Goal: Information Seeking & Learning: Learn about a topic

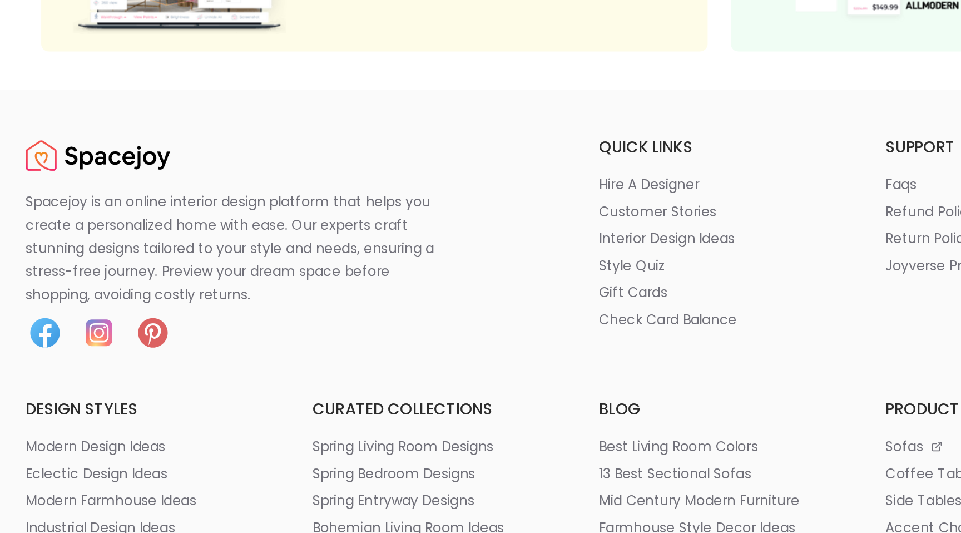
scroll to position [117, 0]
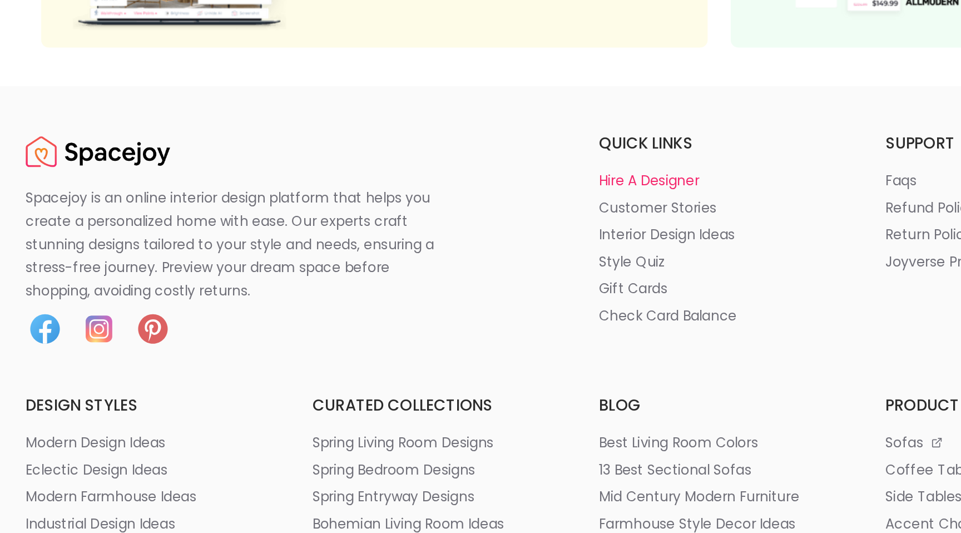
click at [436, 329] on p "hire a designer" at bounding box center [440, 329] width 58 height 11
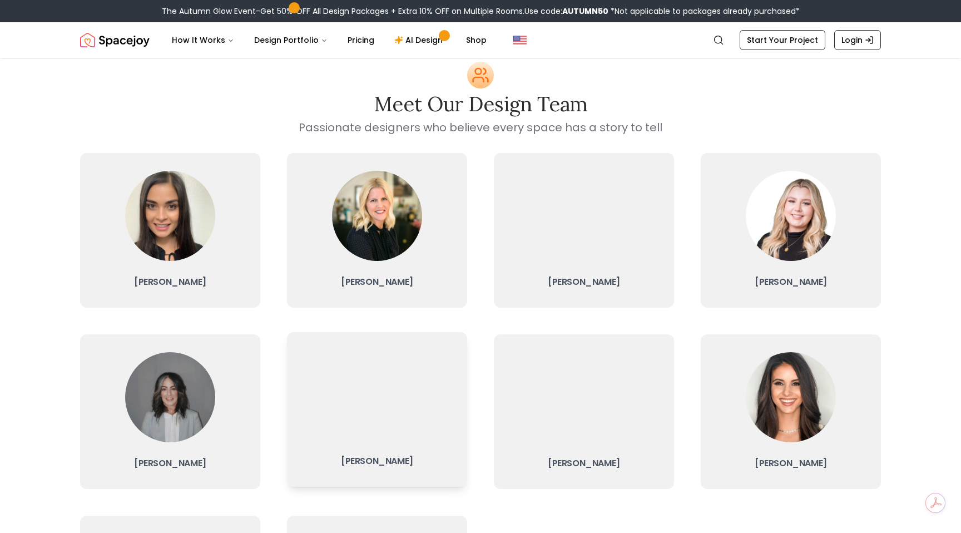
scroll to position [17, 0]
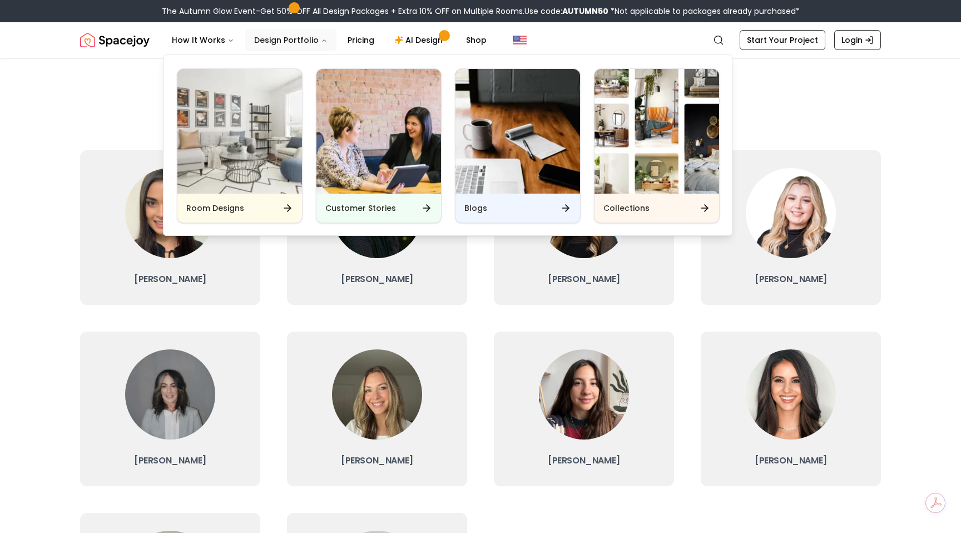
click at [298, 37] on button "Design Portfolio" at bounding box center [290, 40] width 91 height 22
click at [289, 207] on icon "Main" at bounding box center [290, 207] width 11 height 11
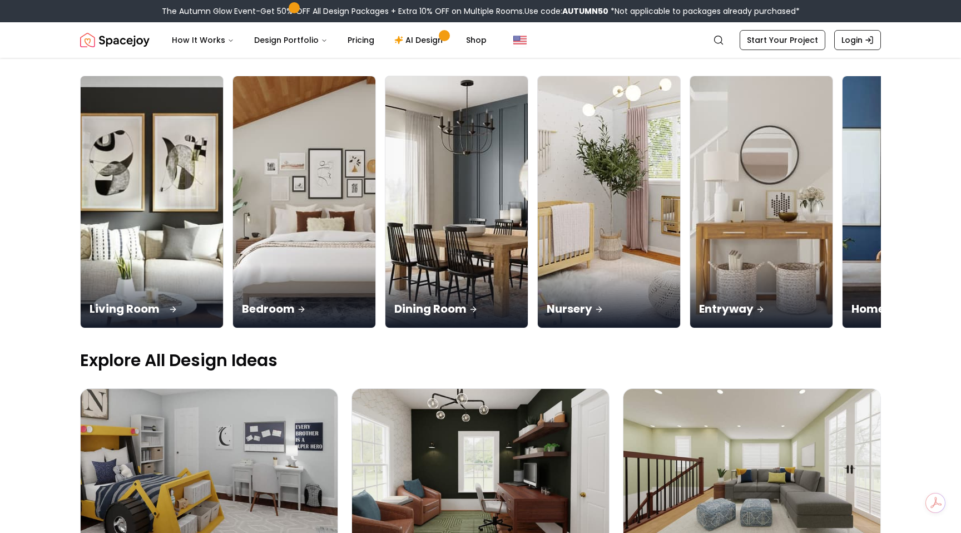
scroll to position [90, 0]
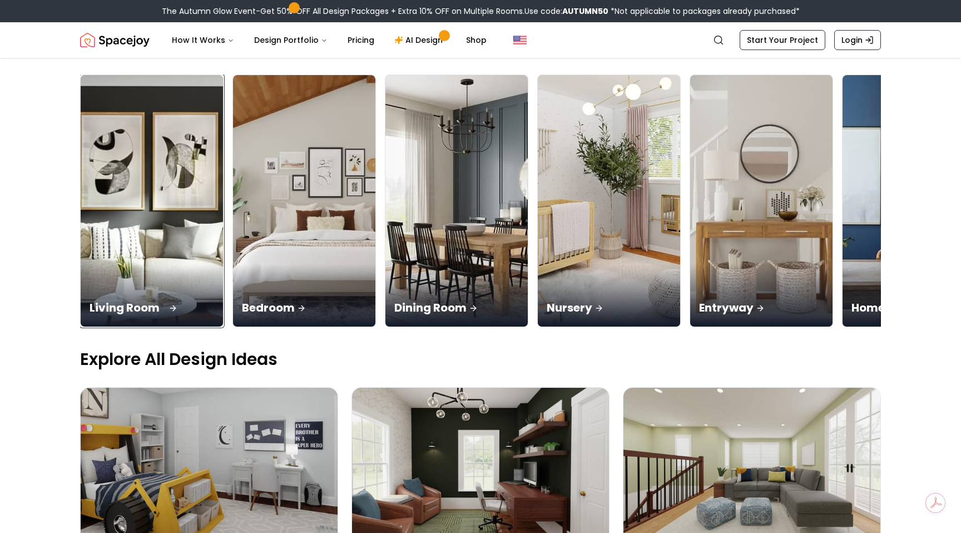
click at [139, 264] on div "Living Room" at bounding box center [152, 295] width 142 height 62
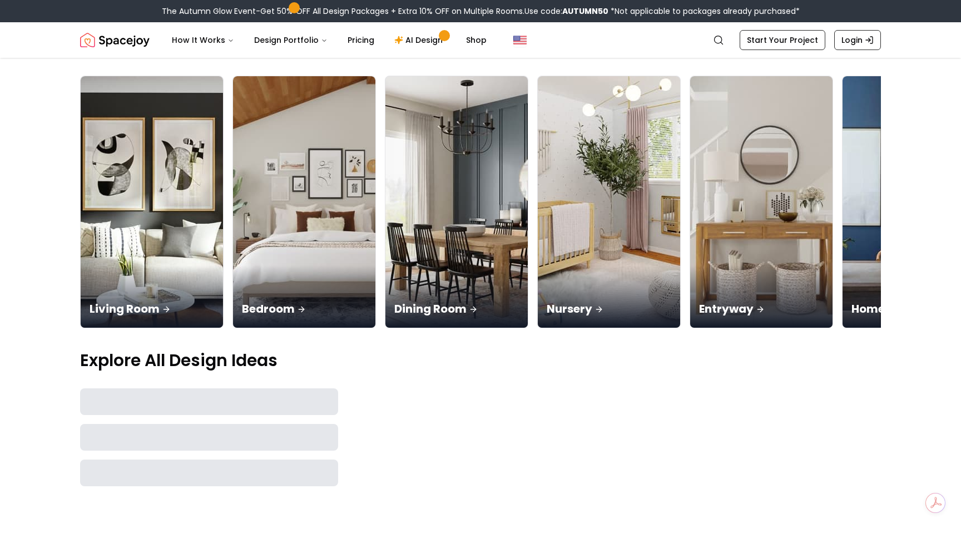
scroll to position [90, 0]
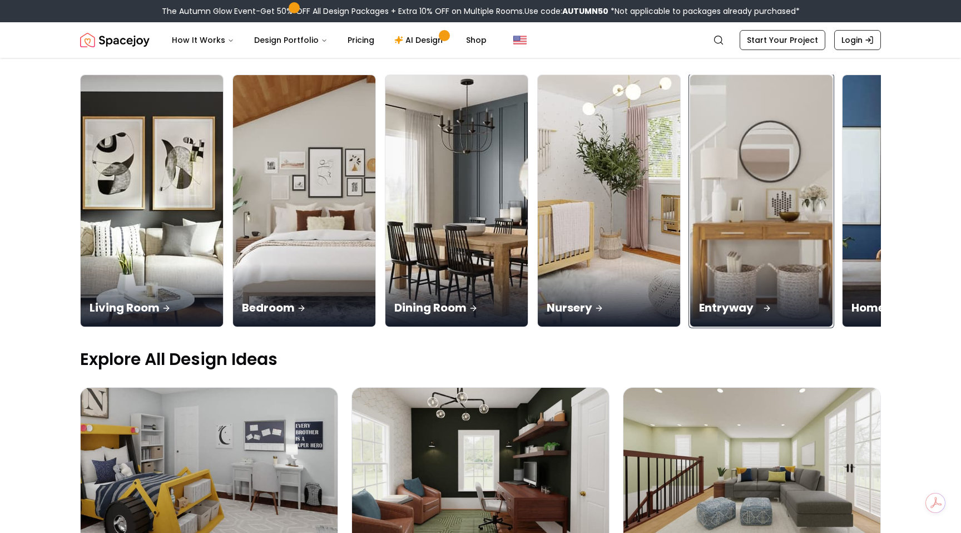
click at [687, 120] on img at bounding box center [762, 201] width 150 height 264
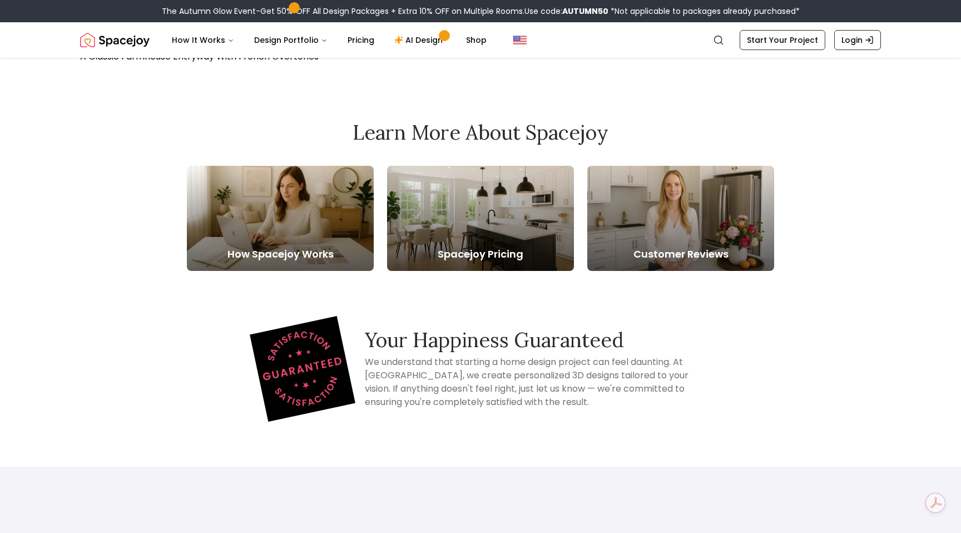
scroll to position [4926, 0]
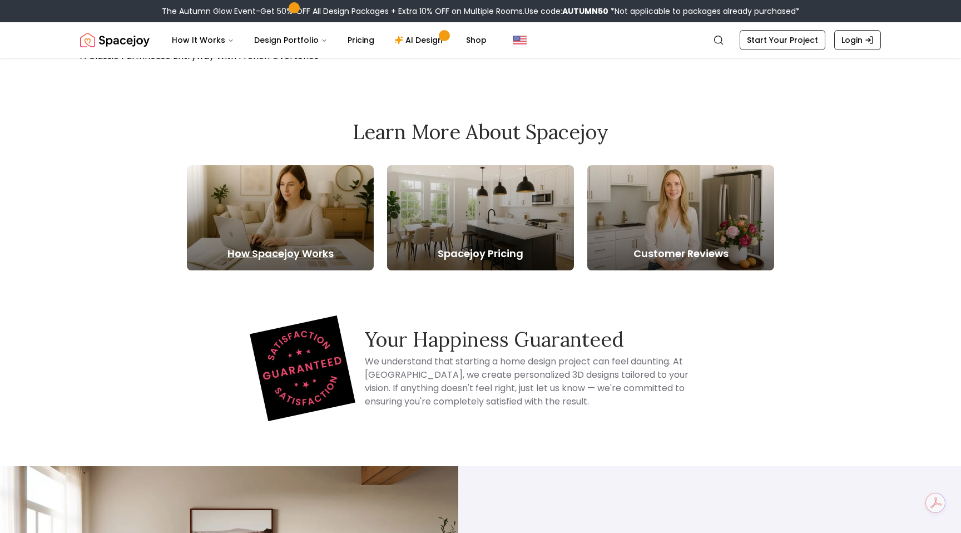
click at [319, 219] on div at bounding box center [280, 217] width 187 height 105
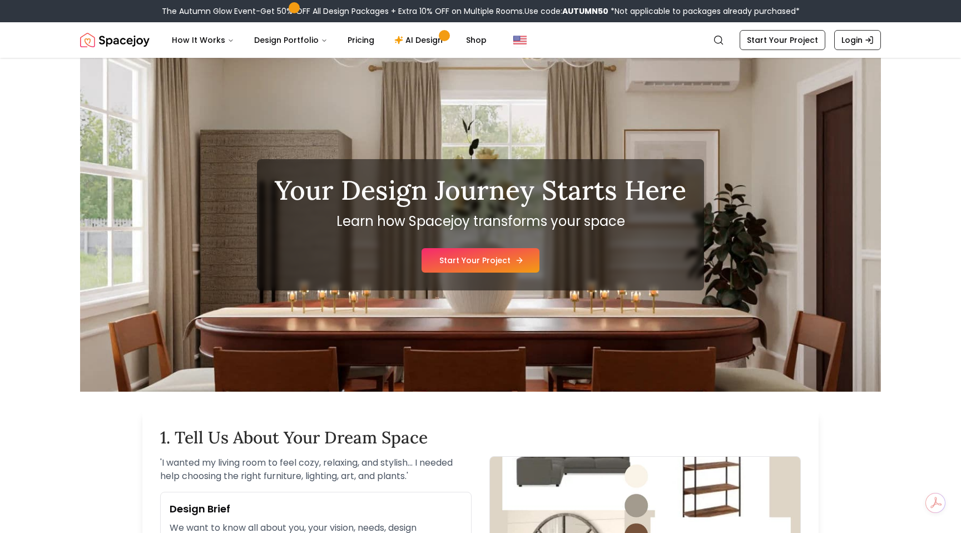
click at [483, 259] on link "Start Your Project" at bounding box center [481, 260] width 118 height 24
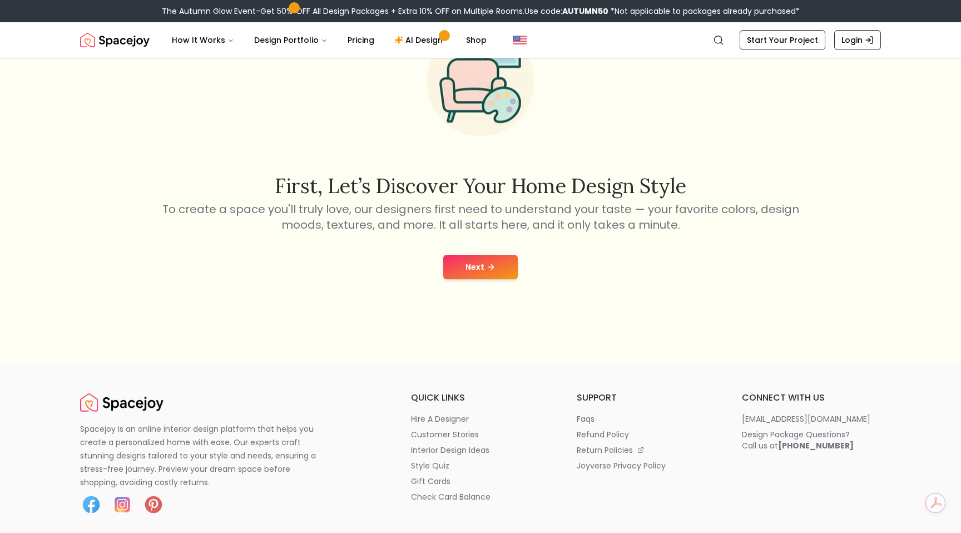
scroll to position [129, 0]
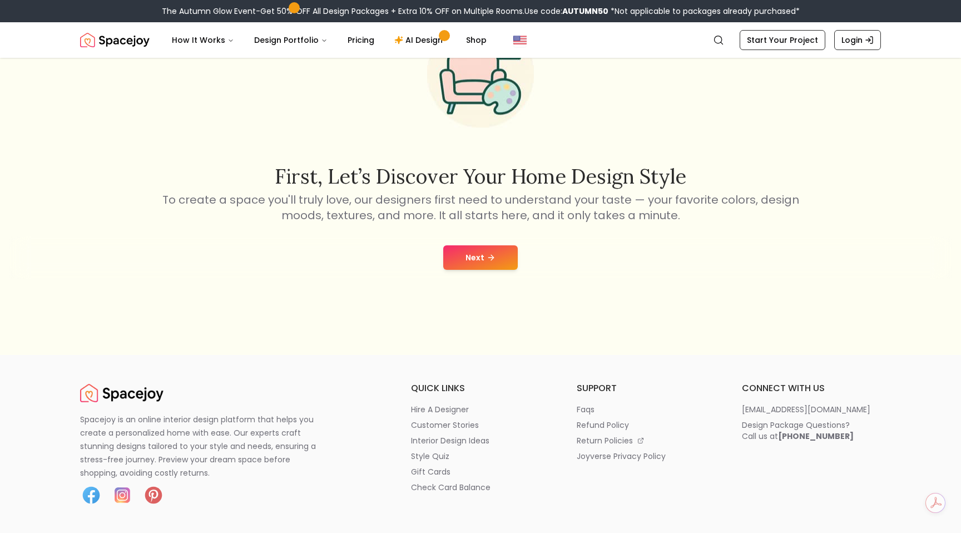
click at [482, 260] on button "Next" at bounding box center [480, 257] width 75 height 24
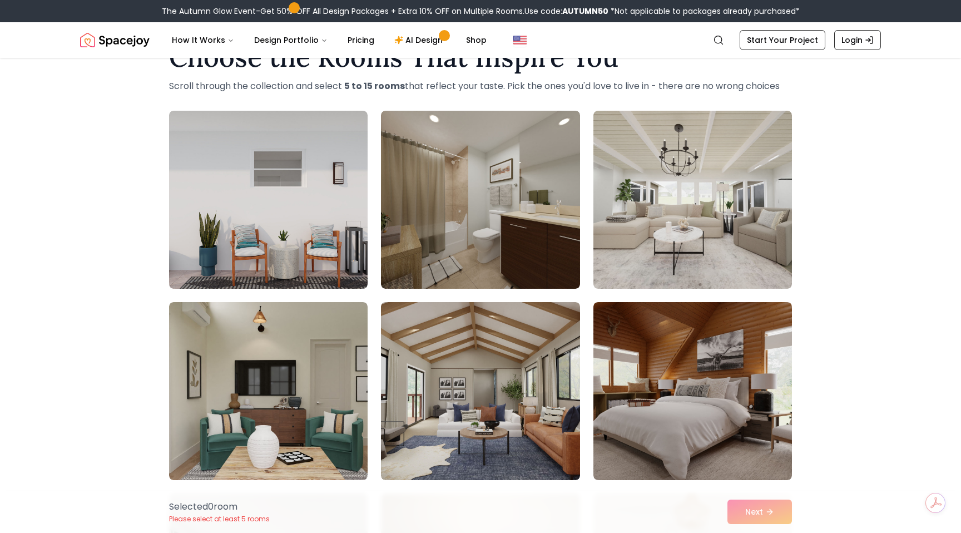
scroll to position [42, 0]
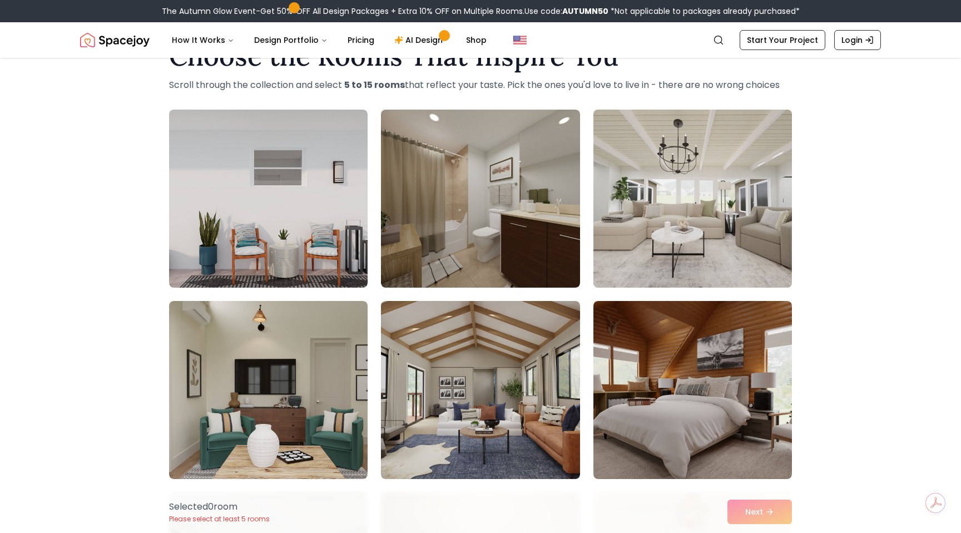
click at [708, 209] on img at bounding box center [693, 198] width 209 height 187
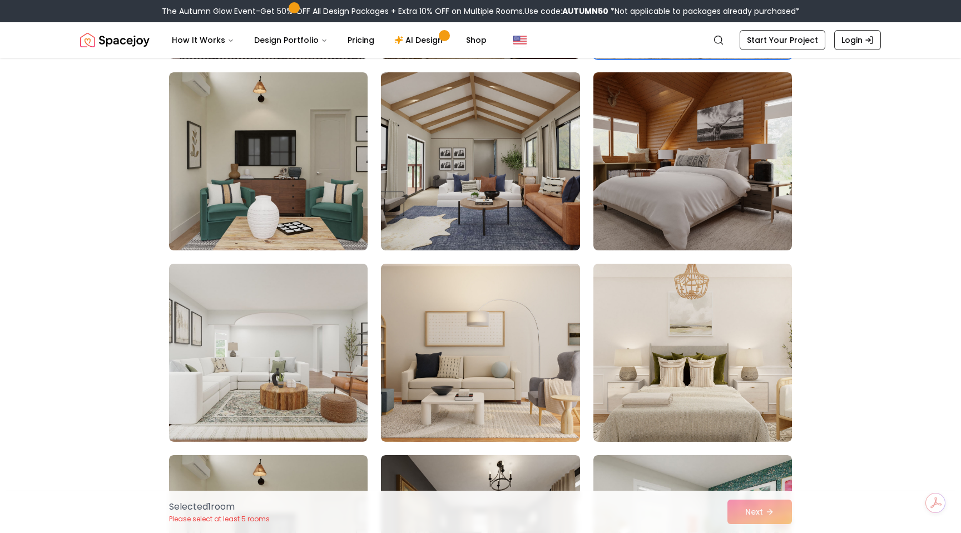
scroll to position [281, 0]
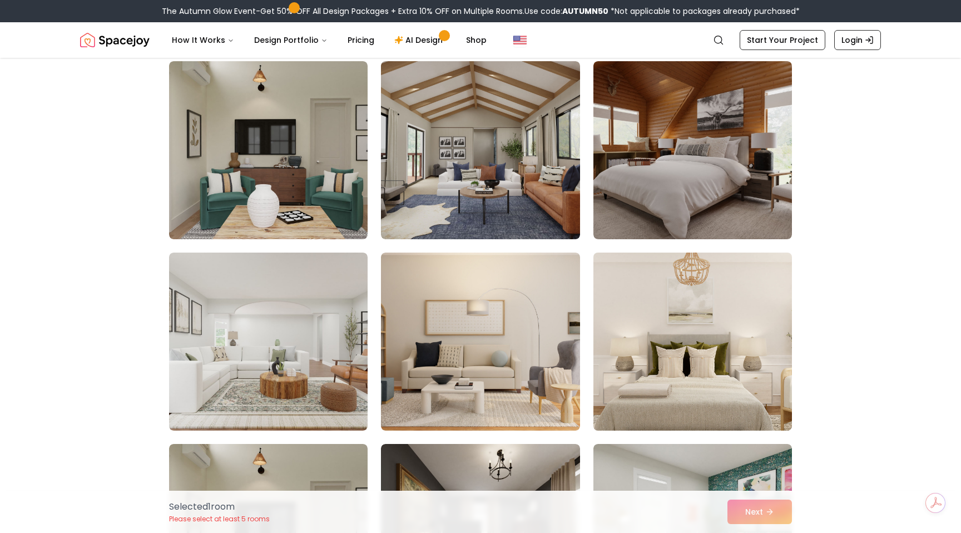
click at [687, 335] on img at bounding box center [693, 341] width 209 height 187
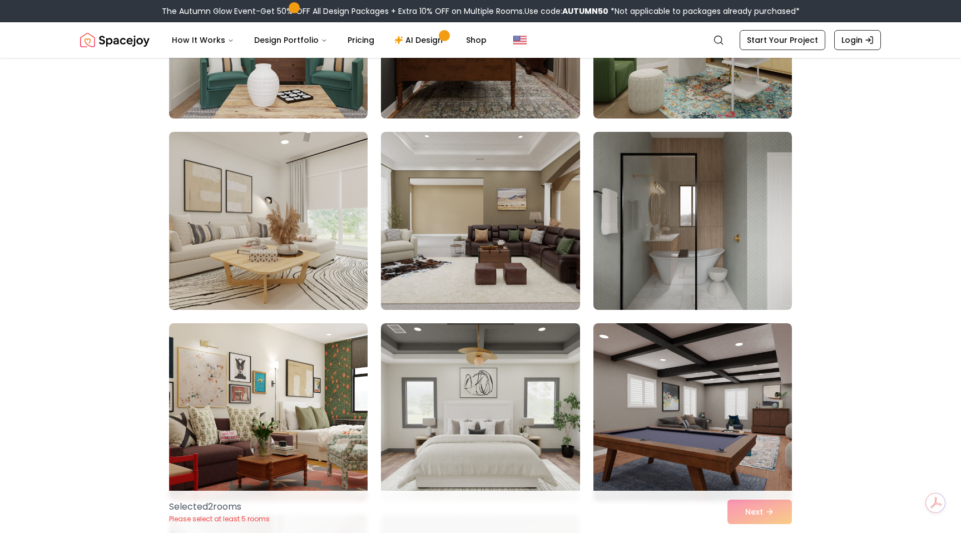
scroll to position [793, 0]
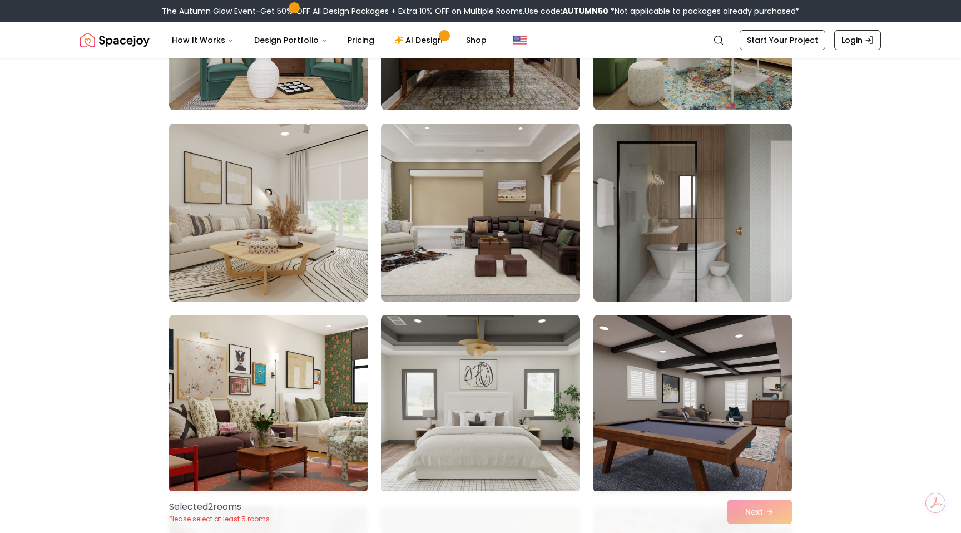
click at [673, 214] on img at bounding box center [693, 212] width 209 height 187
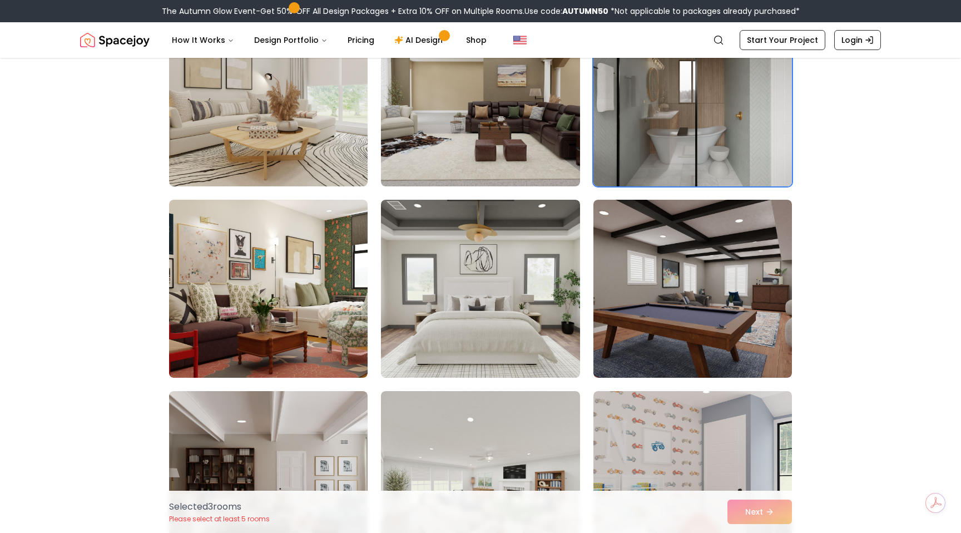
scroll to position [925, 0]
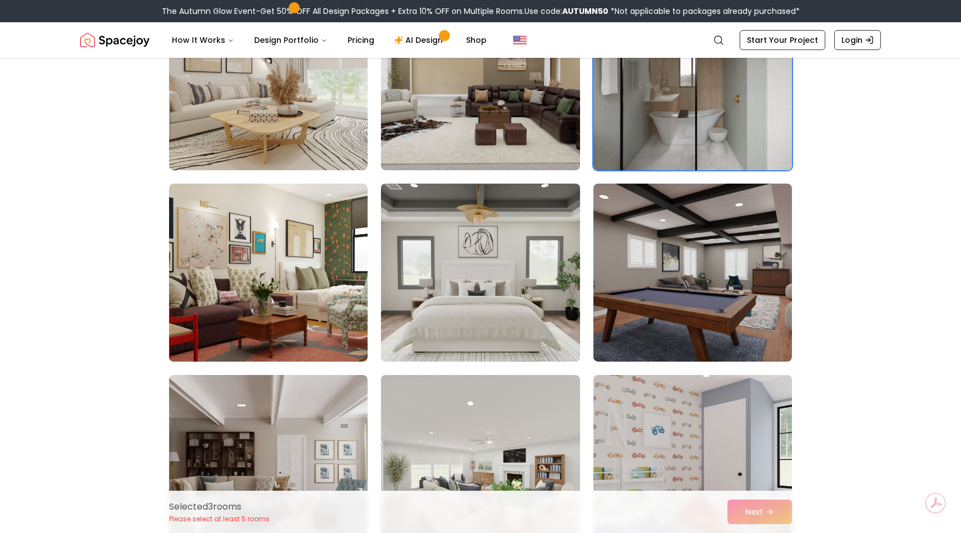
click at [467, 286] on img at bounding box center [480, 272] width 209 height 187
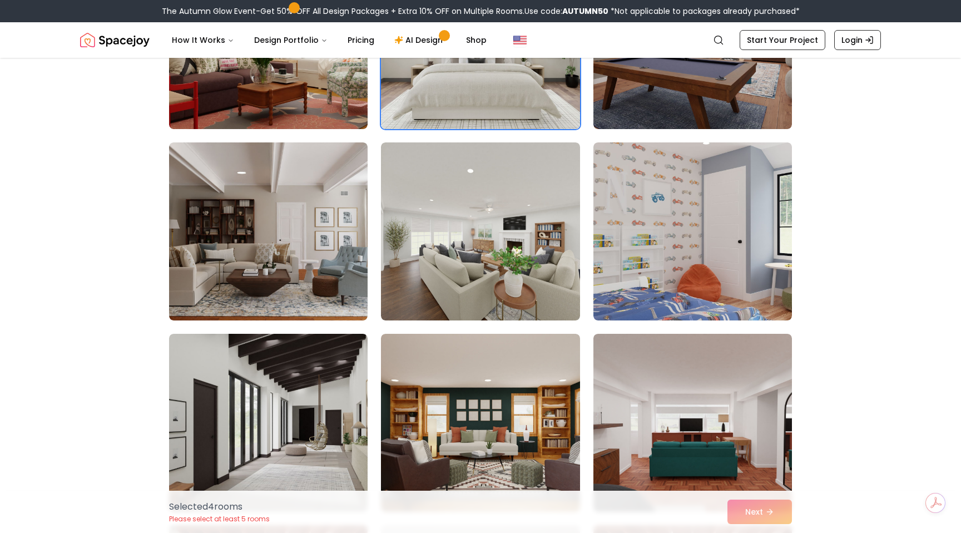
scroll to position [1158, 0]
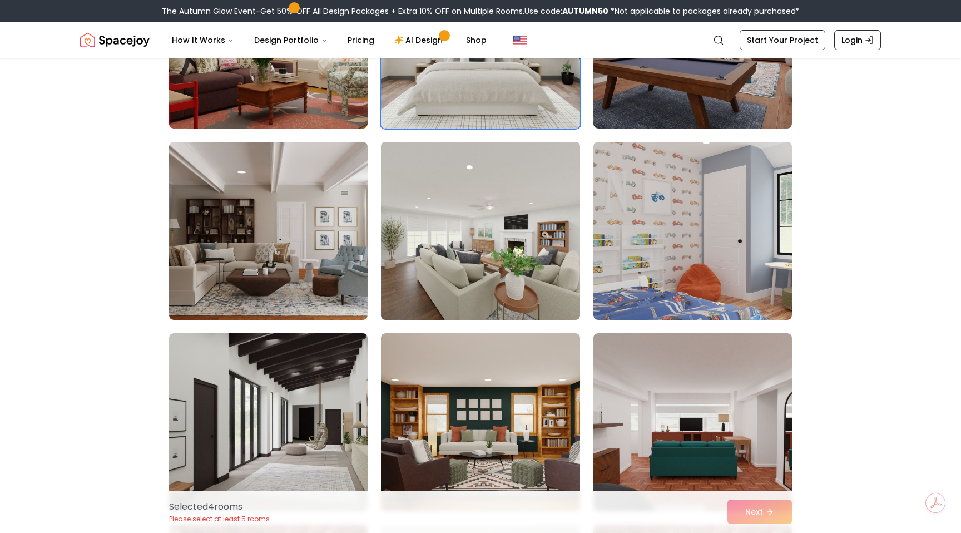
click at [501, 246] on img at bounding box center [480, 230] width 209 height 187
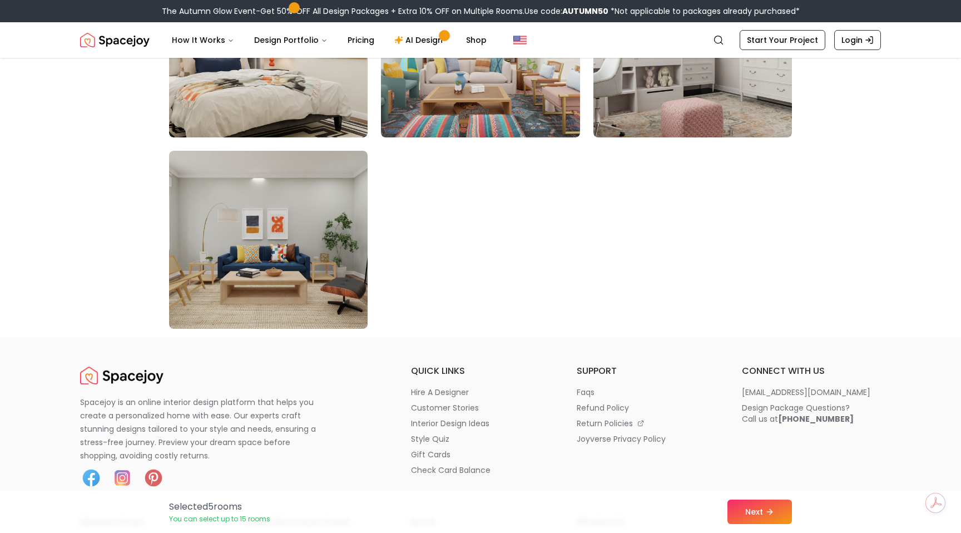
scroll to position [6325, 0]
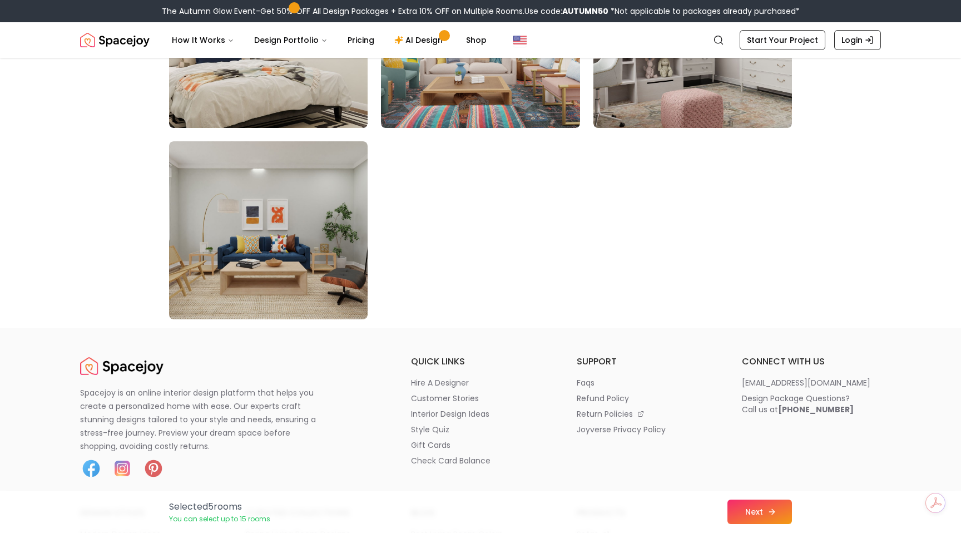
click at [765, 508] on button "Next" at bounding box center [760, 512] width 65 height 24
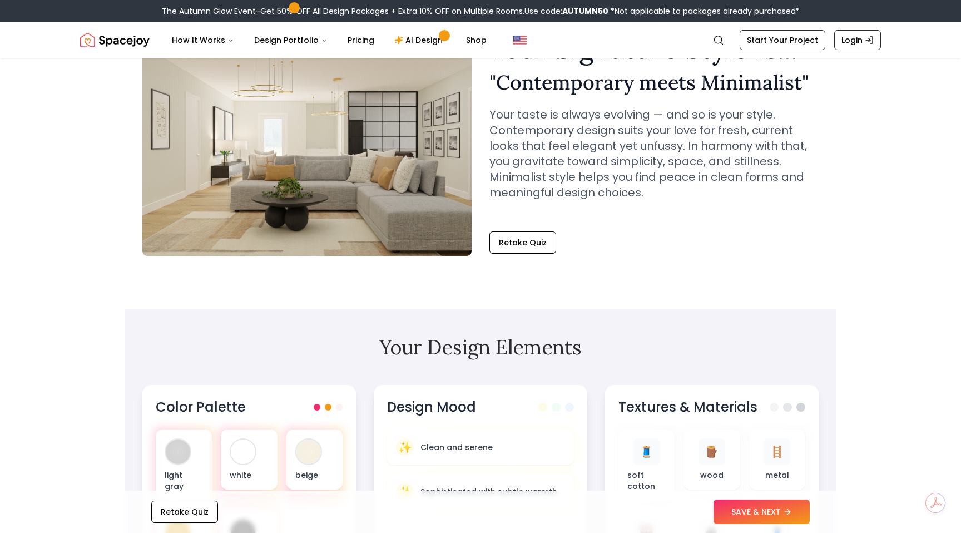
scroll to position [76, 0]
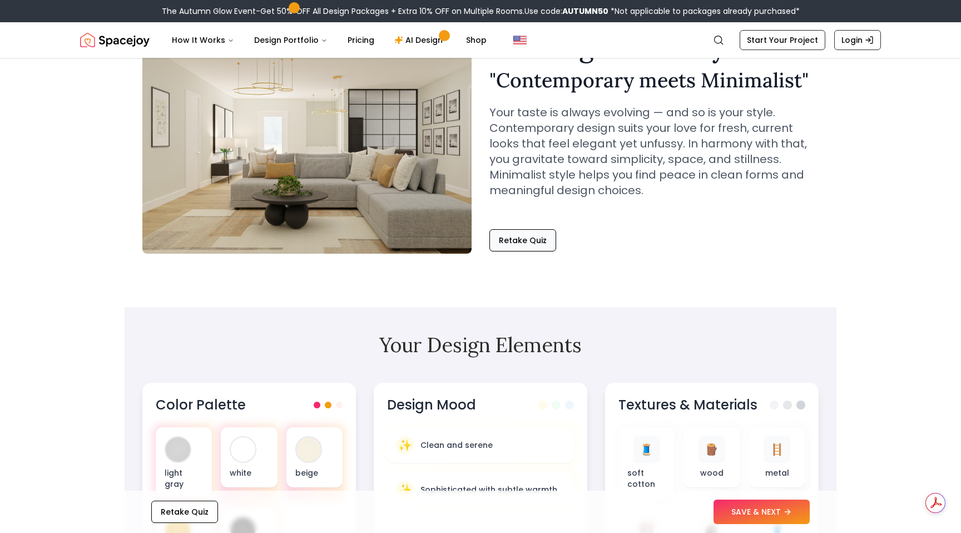
click at [519, 242] on button "Retake Quiz" at bounding box center [523, 240] width 67 height 22
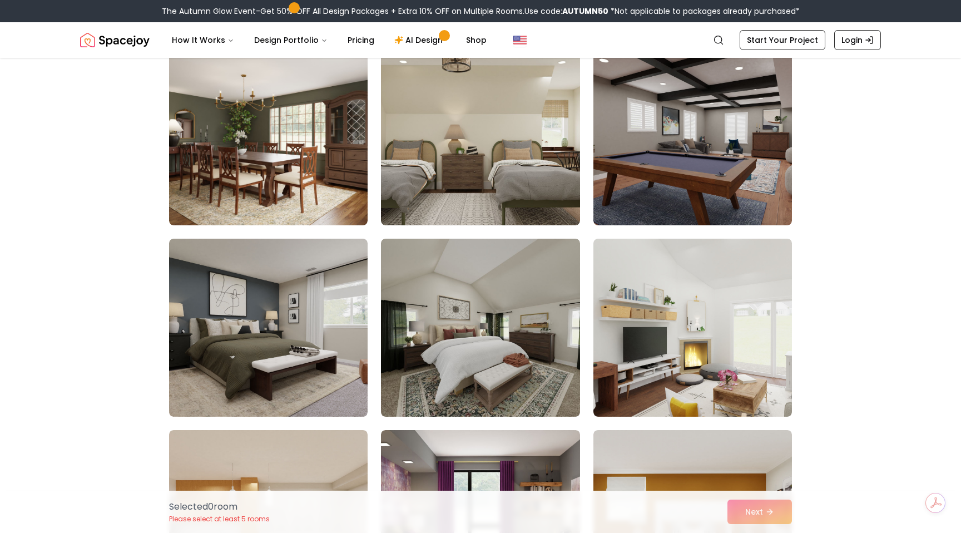
scroll to position [872, 0]
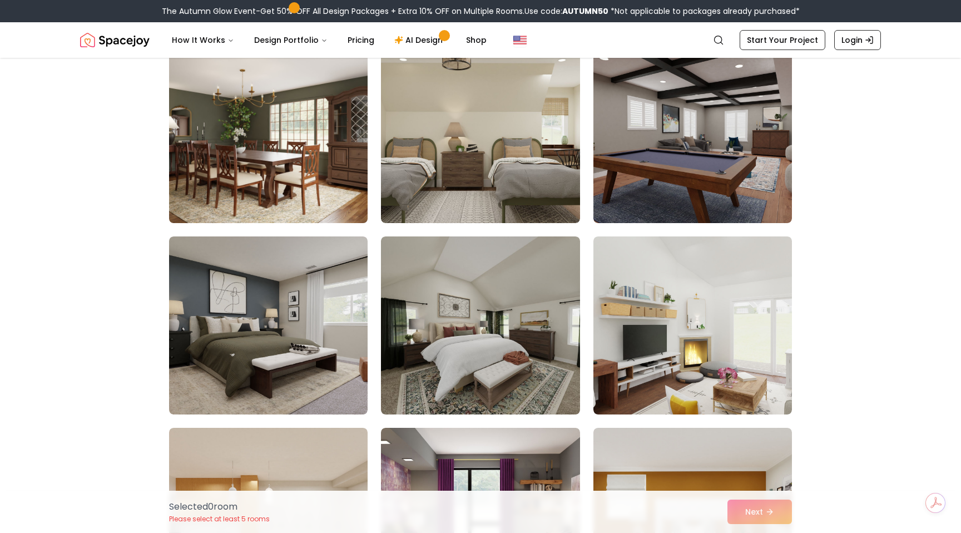
click at [304, 155] on img at bounding box center [268, 134] width 209 height 187
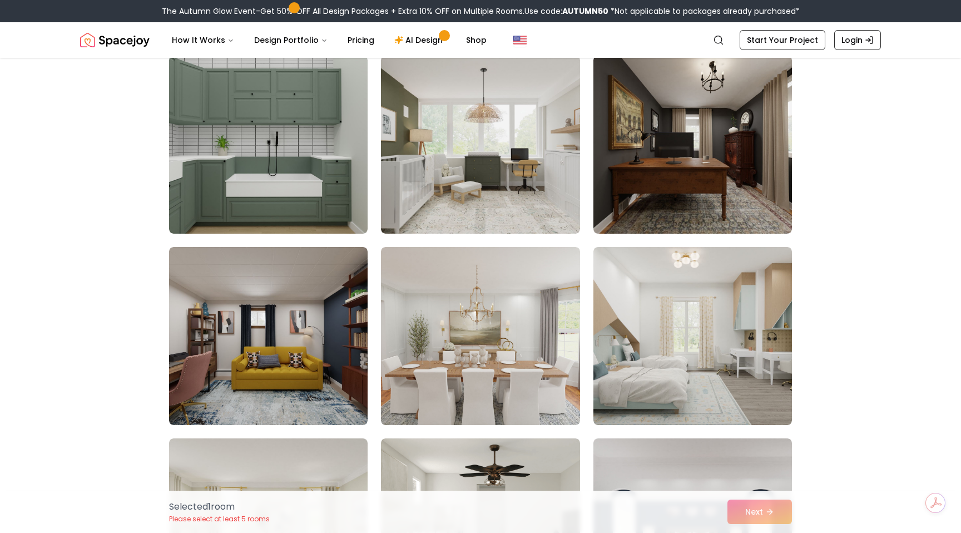
scroll to position [2394, 0]
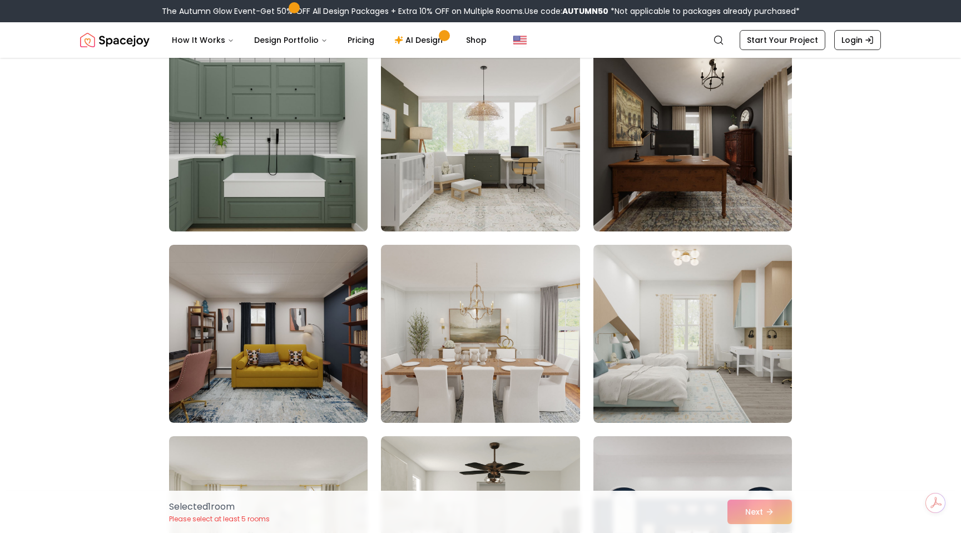
click at [323, 186] on img at bounding box center [268, 142] width 209 height 187
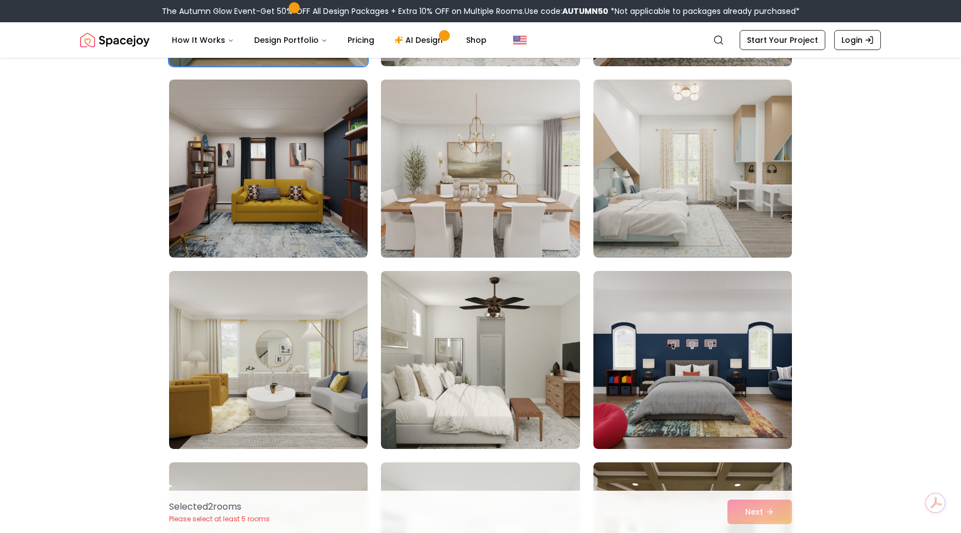
scroll to position [2561, 0]
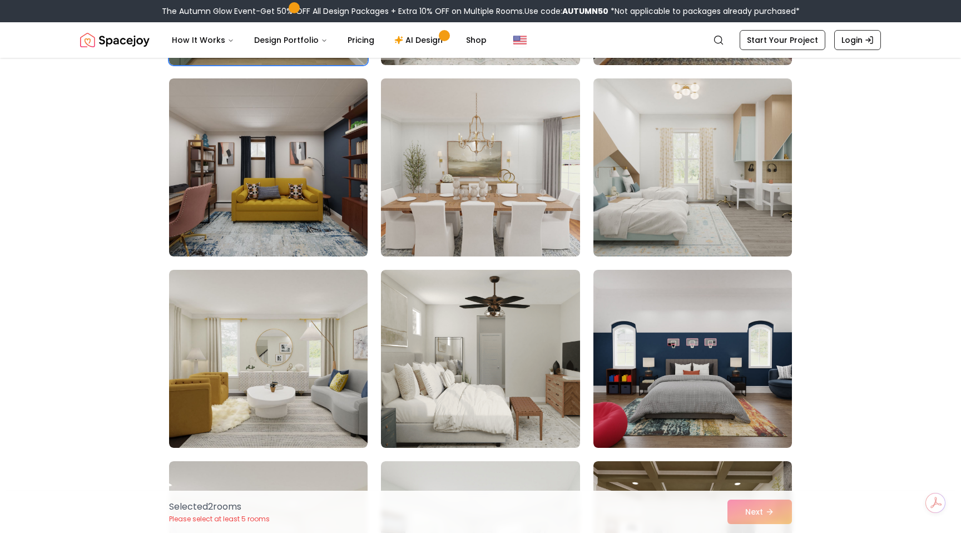
click at [469, 205] on img at bounding box center [480, 167] width 209 height 187
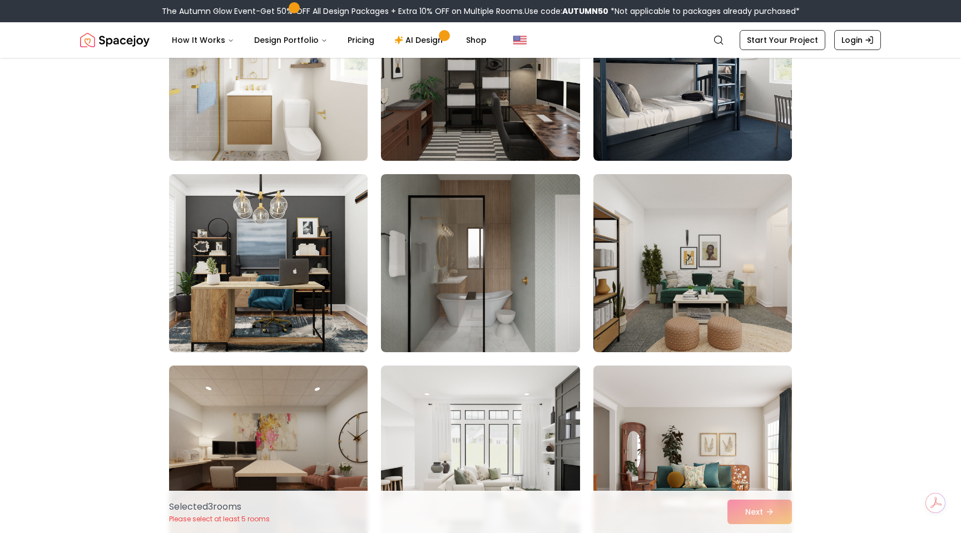
scroll to position [5532, 0]
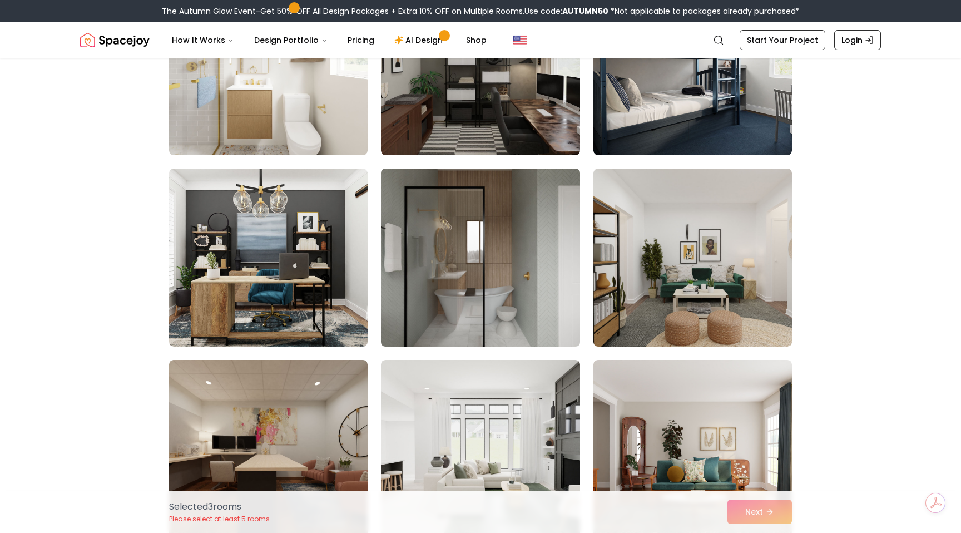
click at [493, 266] on img at bounding box center [480, 257] width 209 height 187
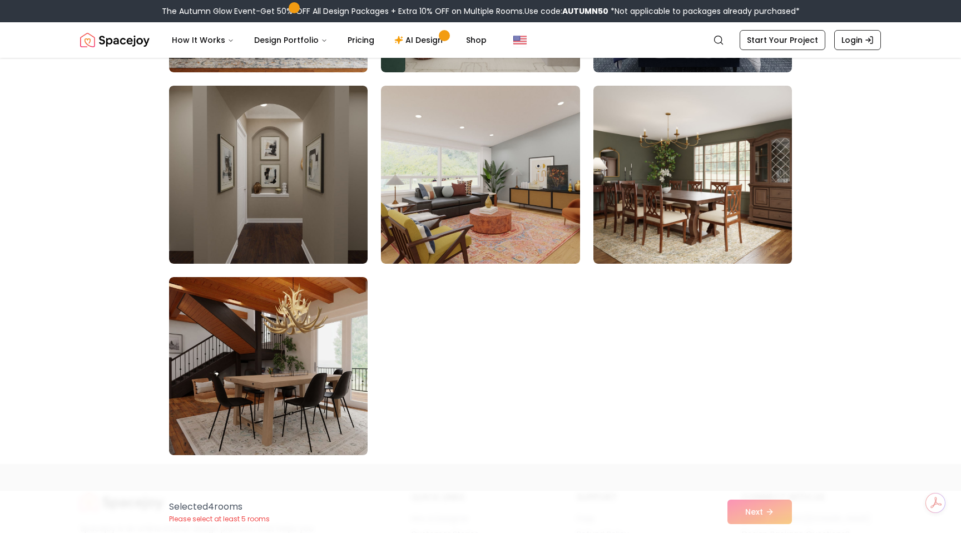
scroll to position [6195, 0]
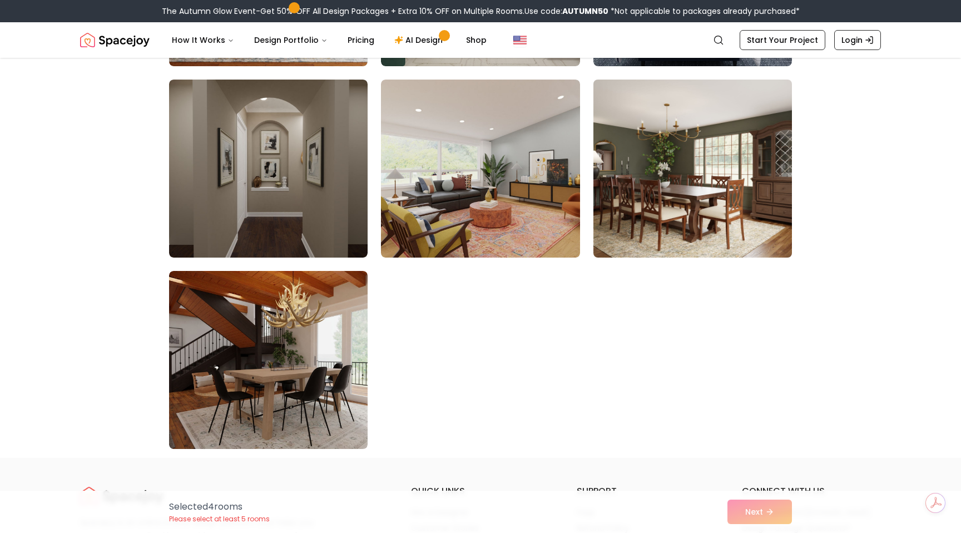
click at [706, 200] on img at bounding box center [693, 168] width 209 height 187
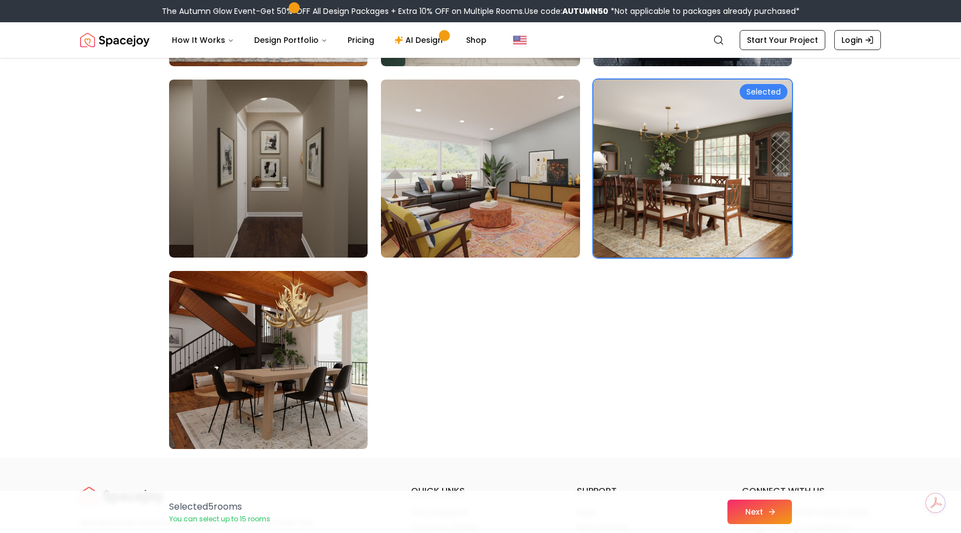
click at [762, 512] on button "Next" at bounding box center [760, 512] width 65 height 24
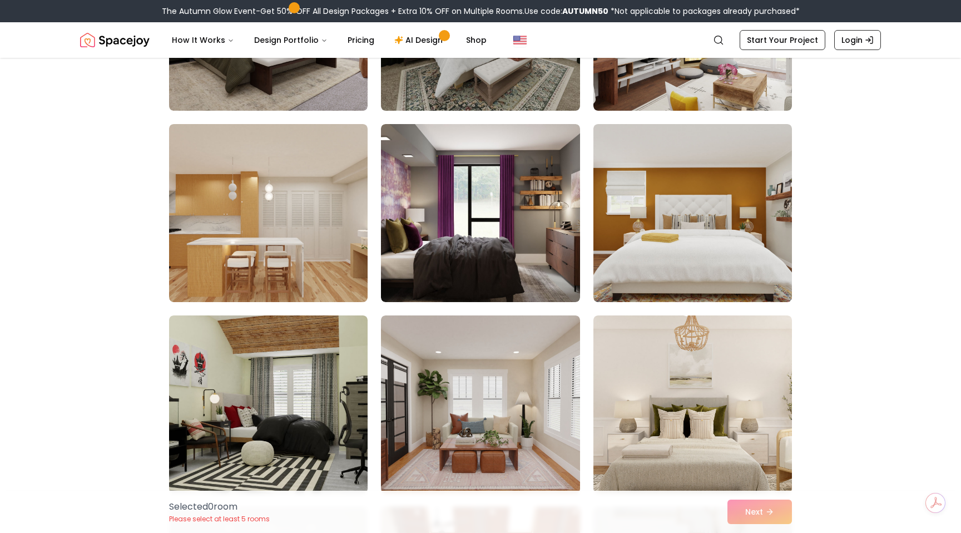
scroll to position [1177, 0]
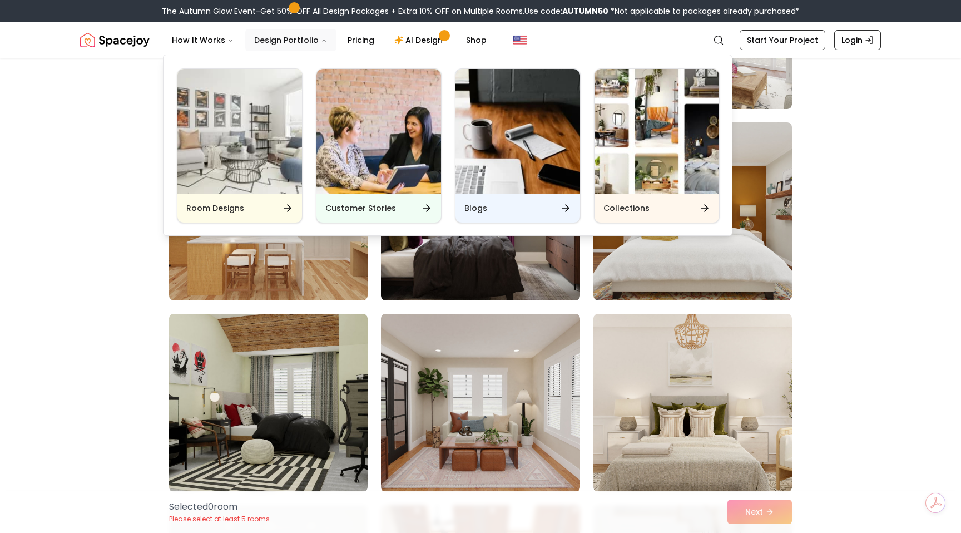
click at [295, 44] on button "Design Portfolio" at bounding box center [290, 40] width 91 height 22
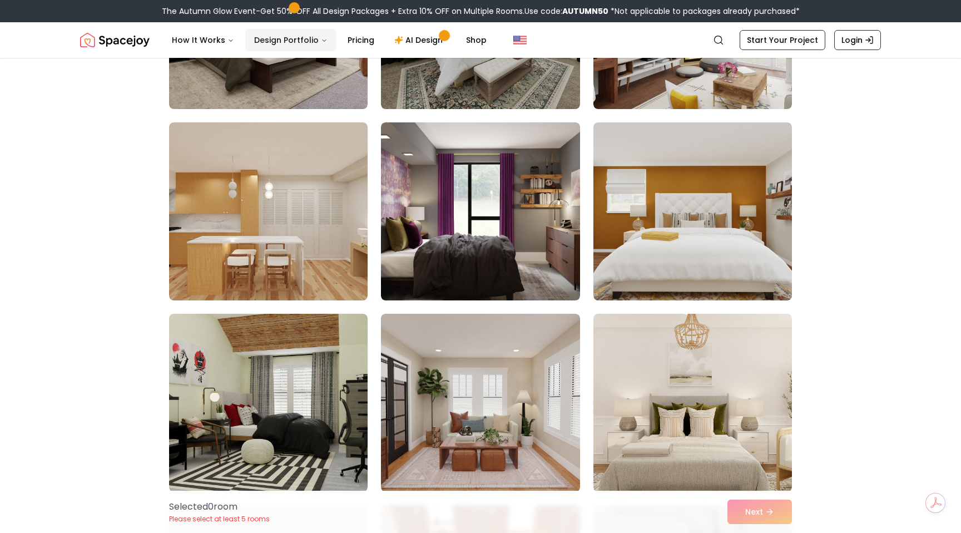
click at [304, 37] on button "Design Portfolio" at bounding box center [290, 40] width 91 height 22
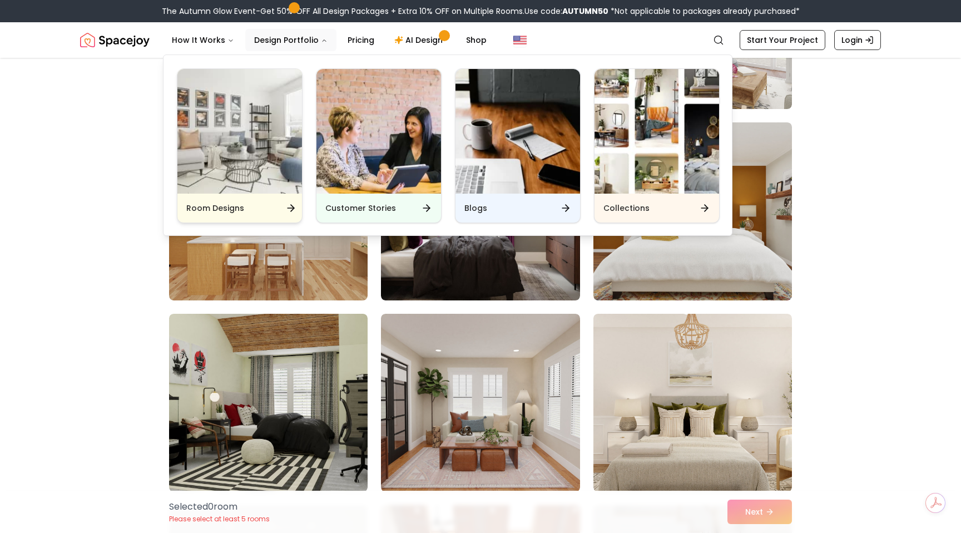
click at [293, 206] on icon "Main" at bounding box center [292, 208] width 3 height 7
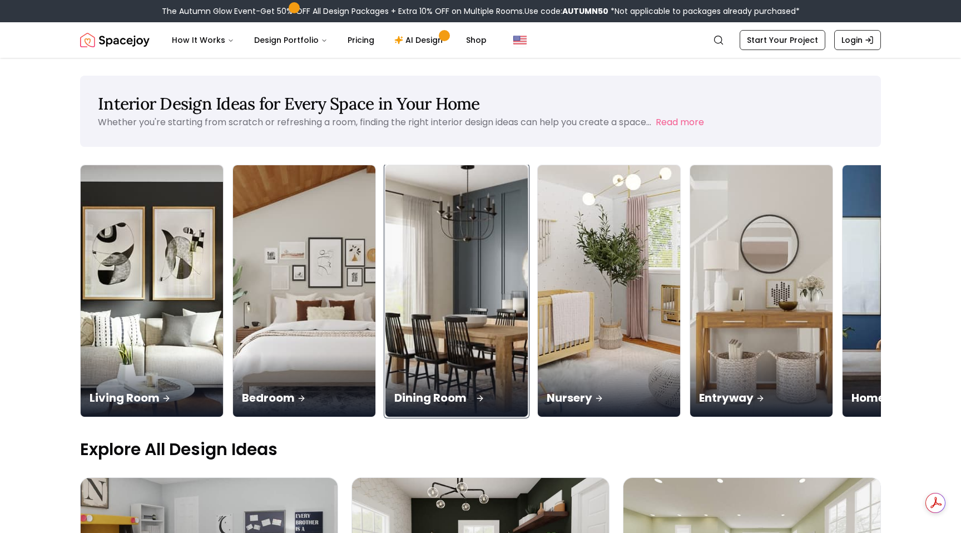
click at [386, 354] on div "Dining Room" at bounding box center [457, 385] width 142 height 62
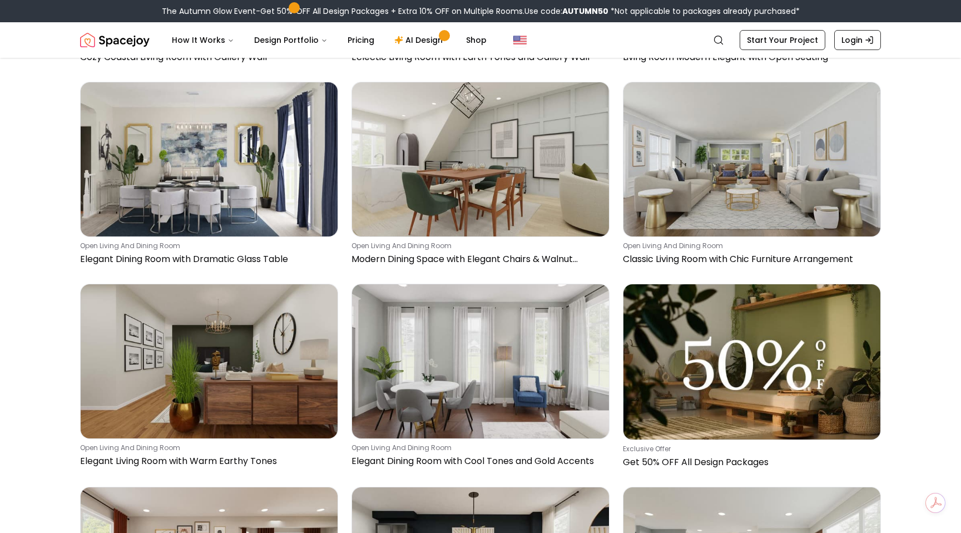
scroll to position [1691, 0]
